Goal: Information Seeking & Learning: Learn about a topic

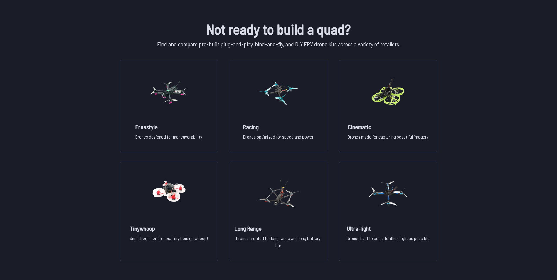
scroll to position [411, 0]
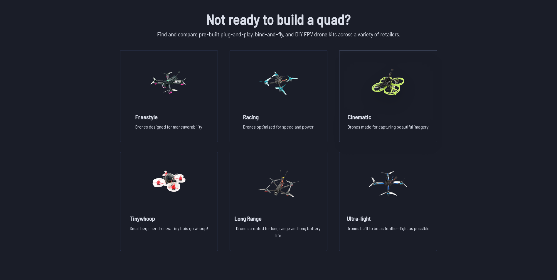
click at [371, 126] on p "Drones made for capturing beautiful imagery" at bounding box center [387, 129] width 81 height 12
click at [362, 224] on div "Ultra-light Drones built to be as feather-light as possible" at bounding box center [388, 228] width 92 height 29
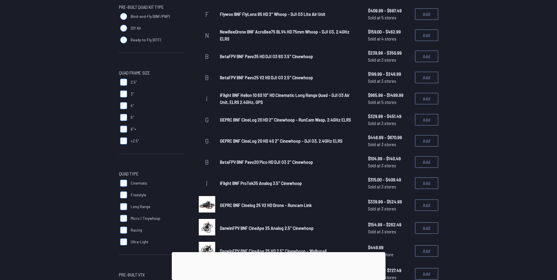
scroll to position [88, 0]
